Goal: Task Accomplishment & Management: Manage account settings

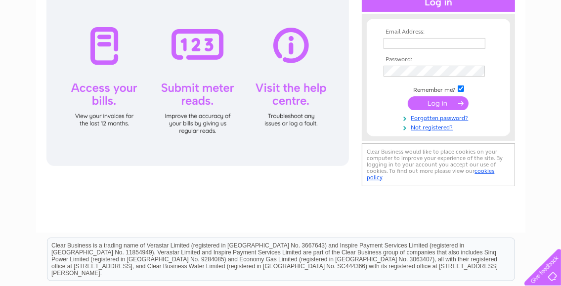
scroll to position [148, 0]
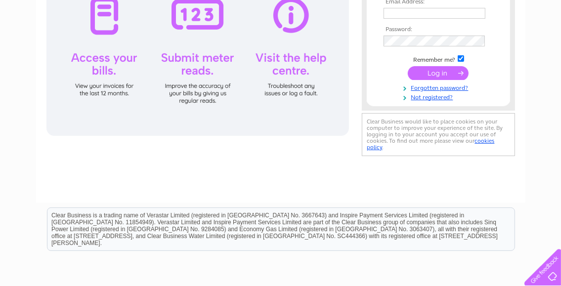
type input "[EMAIL_ADDRESS][DOMAIN_NAME]"
click at [430, 75] on input "submit" at bounding box center [438, 73] width 61 height 14
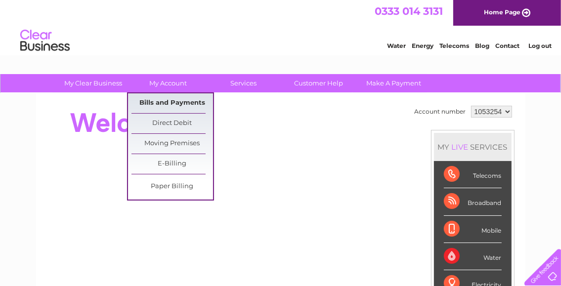
click at [172, 103] on link "Bills and Payments" at bounding box center [173, 103] width 82 height 20
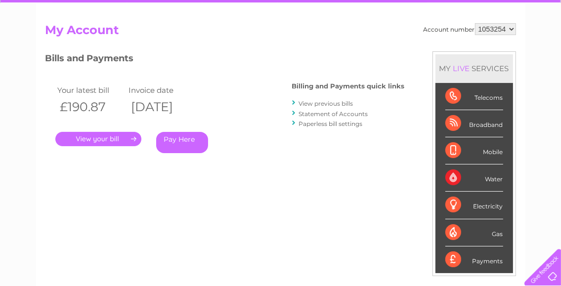
scroll to position [99, 0]
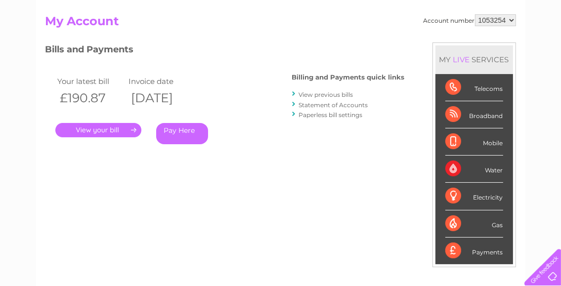
click at [109, 130] on link "." at bounding box center [98, 130] width 86 height 14
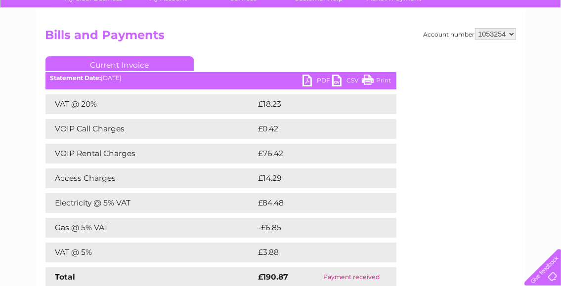
scroll to position [99, 0]
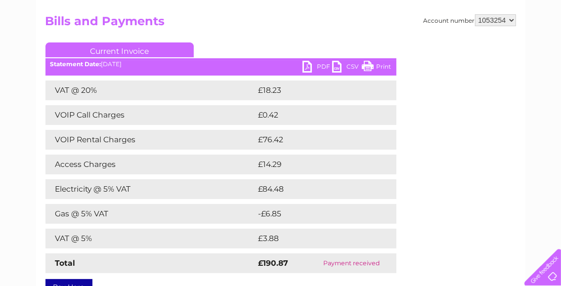
click at [304, 72] on link "PDF" at bounding box center [318, 68] width 30 height 14
